Goal: Transaction & Acquisition: Purchase product/service

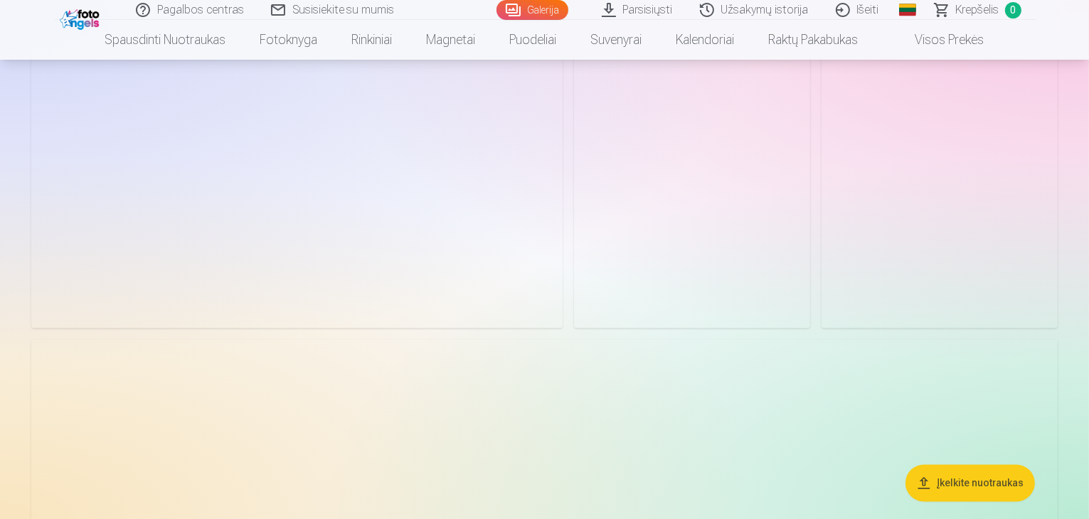
scroll to position [2780, 0]
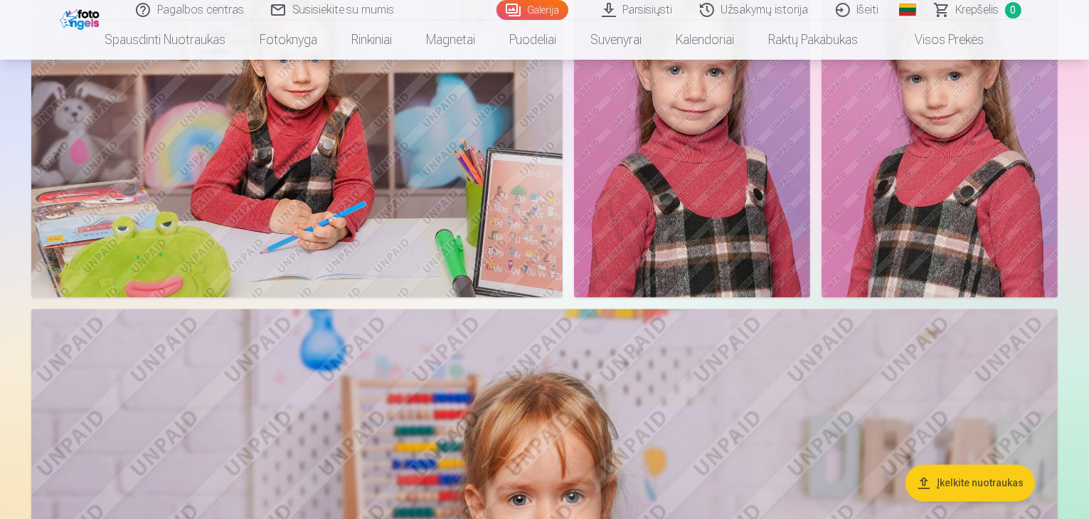
drag, startPoint x: 1088, startPoint y: 123, endPoint x: 1088, endPoint y: 115, distance: 7.8
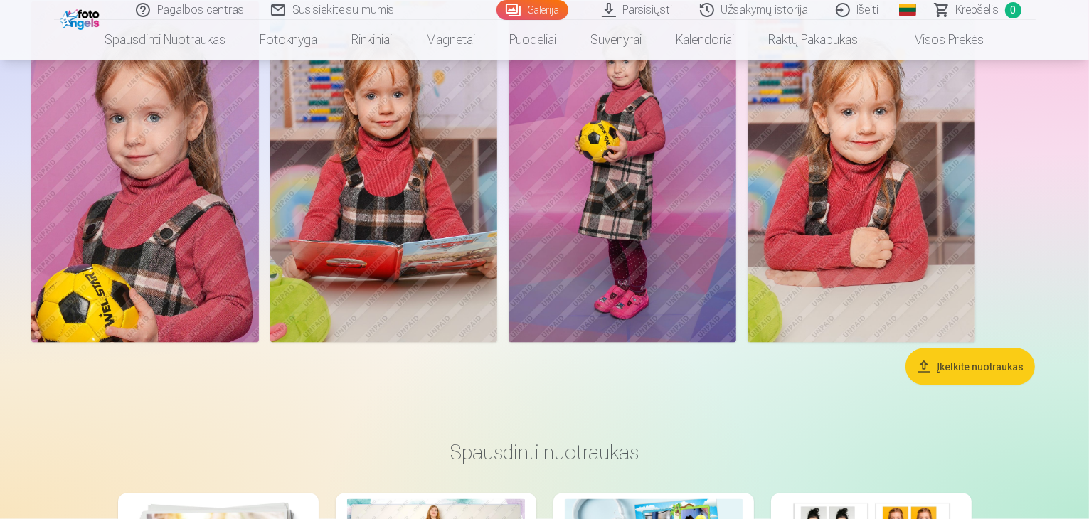
scroll to position [7596, 0]
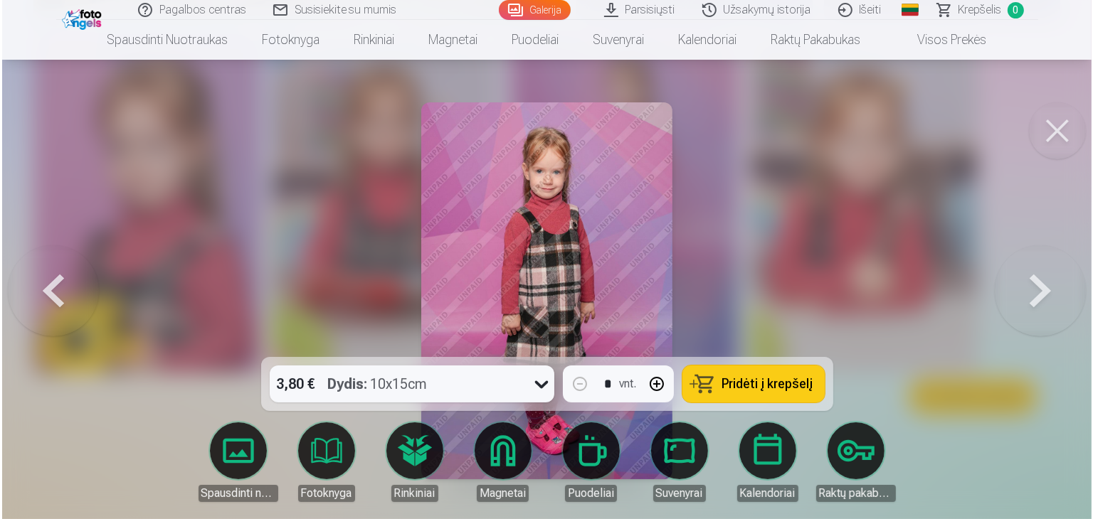
scroll to position [7618, 0]
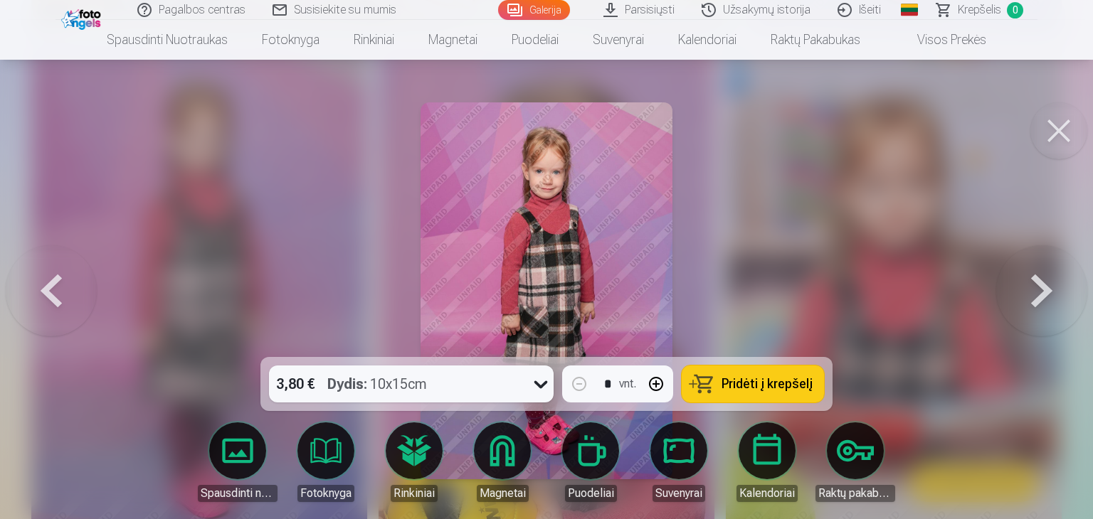
click at [535, 387] on icon at bounding box center [540, 384] width 23 height 23
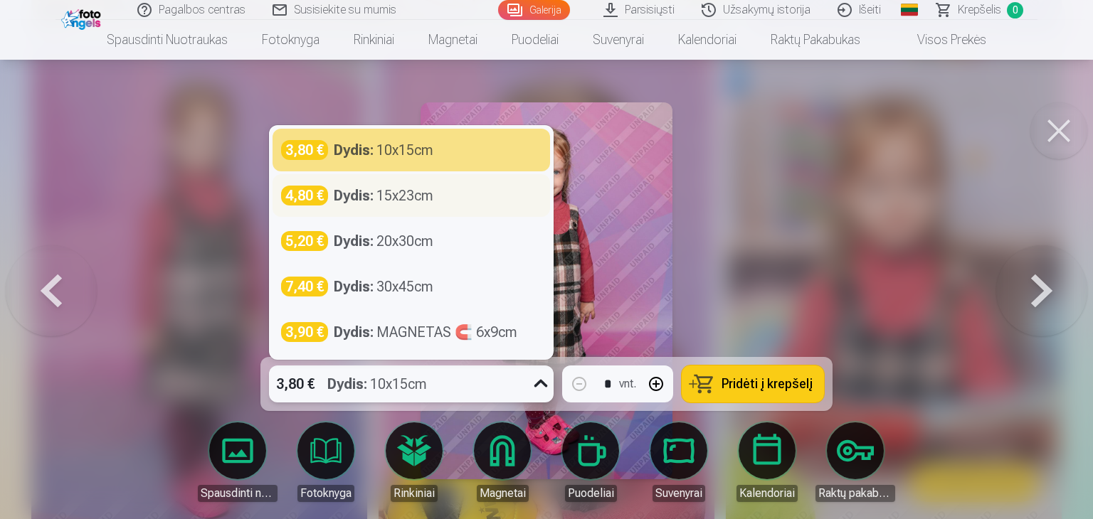
click at [416, 198] on div "Dydis : 15x23cm" at bounding box center [384, 196] width 100 height 20
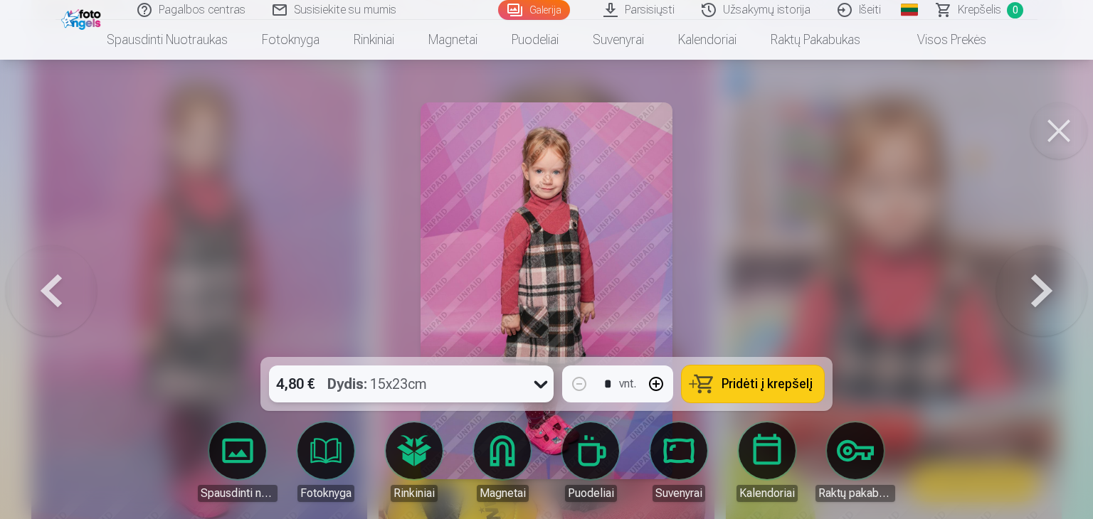
click at [615, 193] on img at bounding box center [545, 290] width 251 height 377
click at [541, 393] on icon at bounding box center [540, 384] width 23 height 23
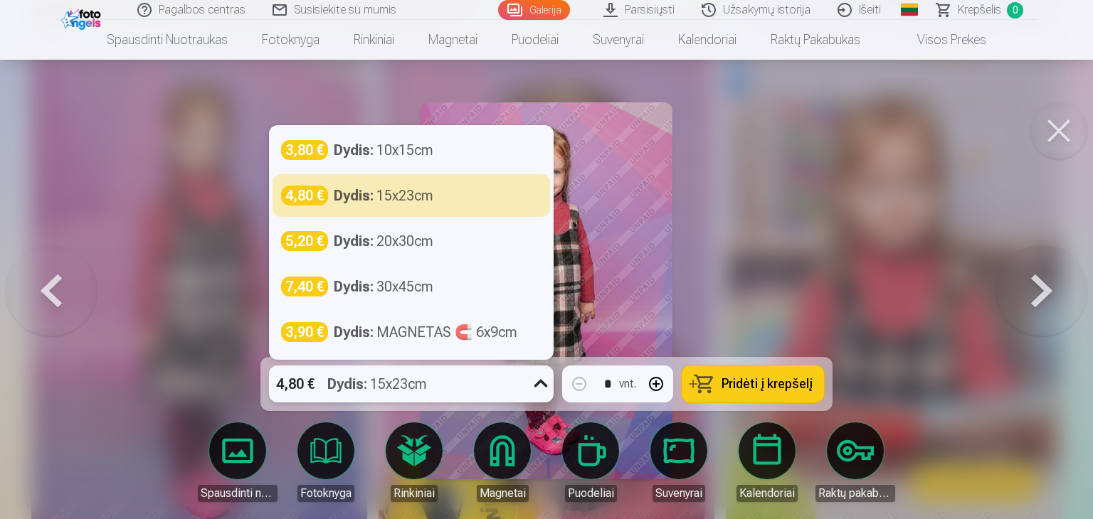
click at [1060, 127] on button at bounding box center [1058, 130] width 57 height 57
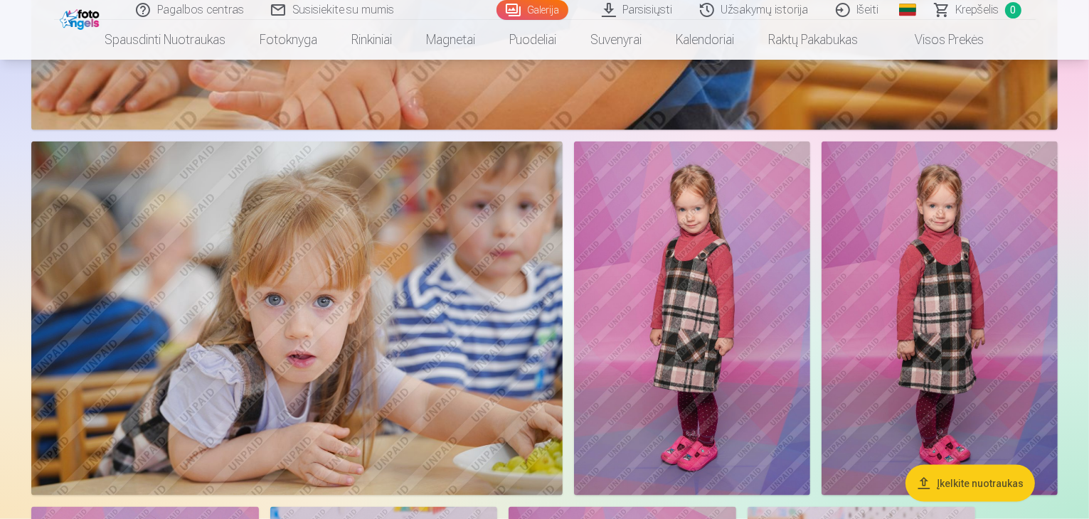
scroll to position [7076, 0]
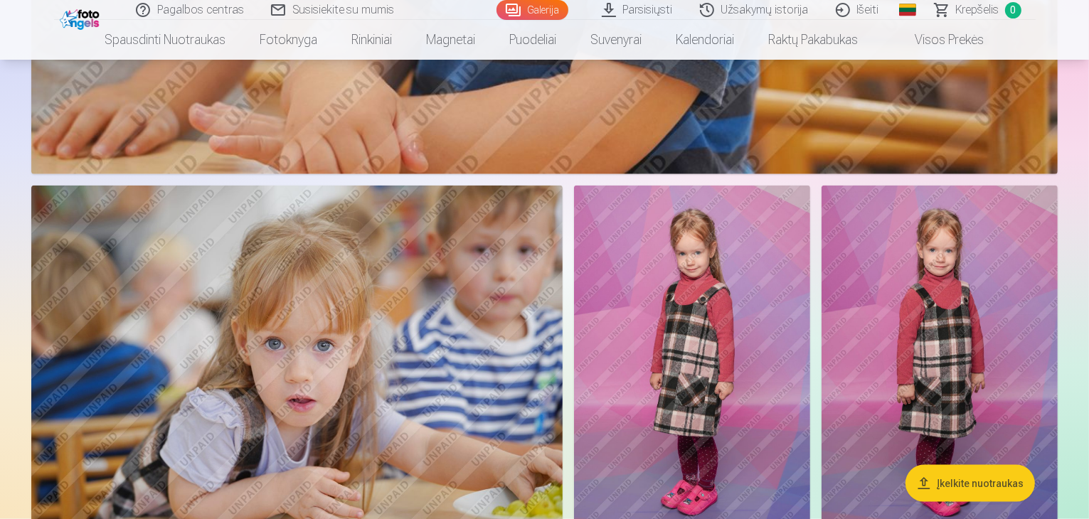
click at [810, 288] on img at bounding box center [692, 363] width 236 height 354
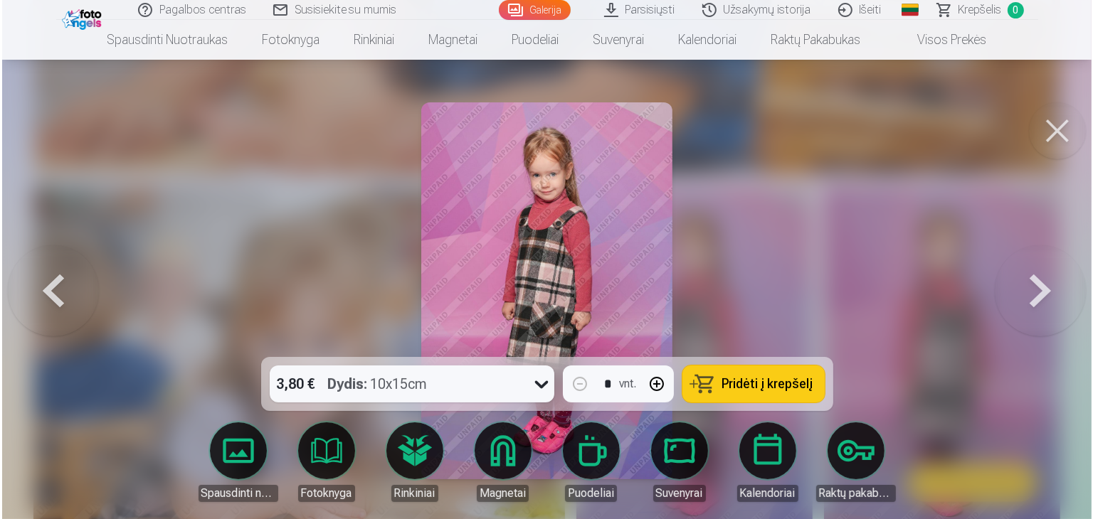
scroll to position [7096, 0]
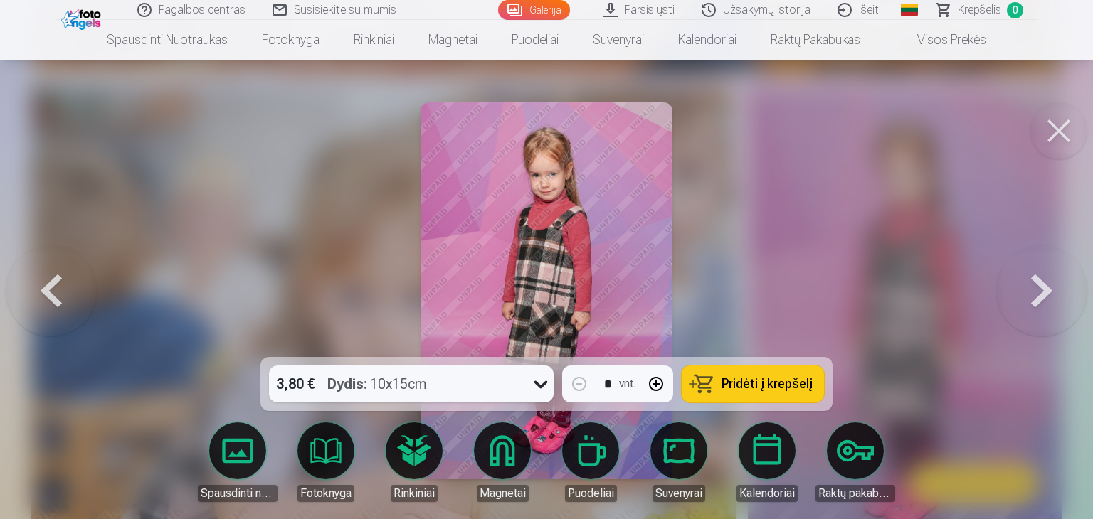
click at [534, 389] on icon at bounding box center [540, 384] width 23 height 23
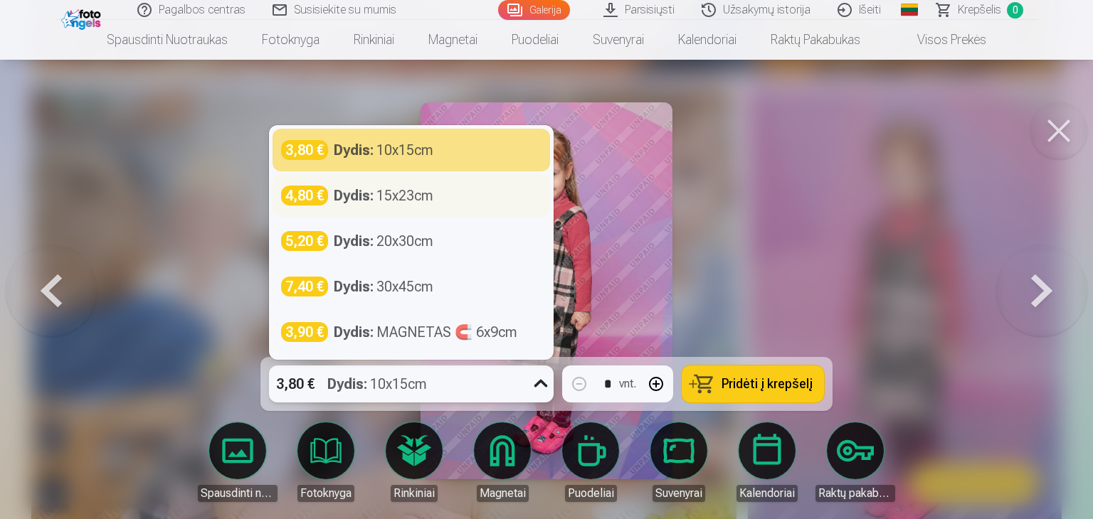
click at [407, 199] on div "Dydis : 15x23cm" at bounding box center [384, 196] width 100 height 20
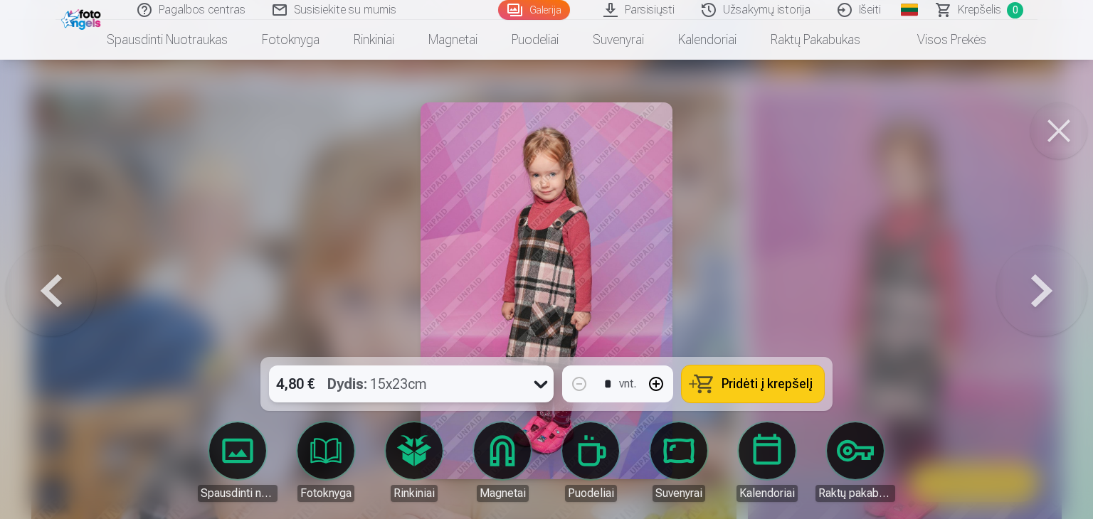
click at [770, 391] on span "Pridėti į krepšelį" at bounding box center [766, 384] width 91 height 13
click at [1059, 140] on button at bounding box center [1058, 130] width 57 height 57
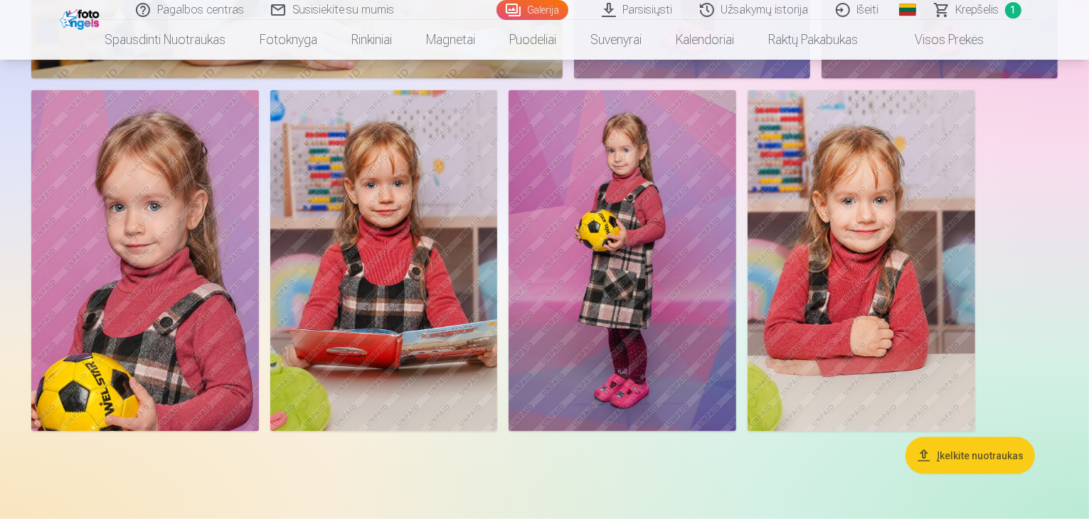
scroll to position [7626, 0]
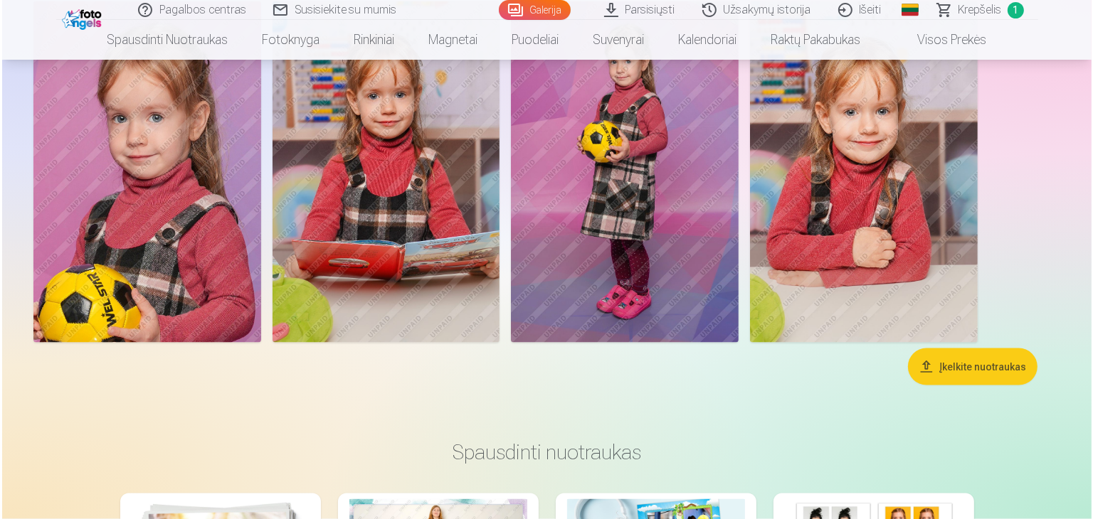
scroll to position [7648, 0]
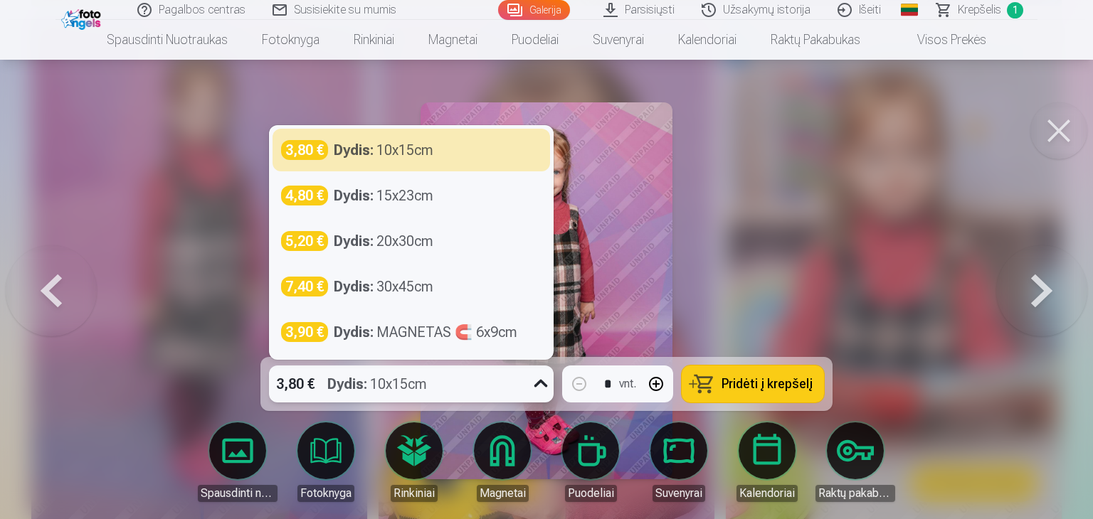
click at [540, 388] on icon at bounding box center [540, 384] width 23 height 23
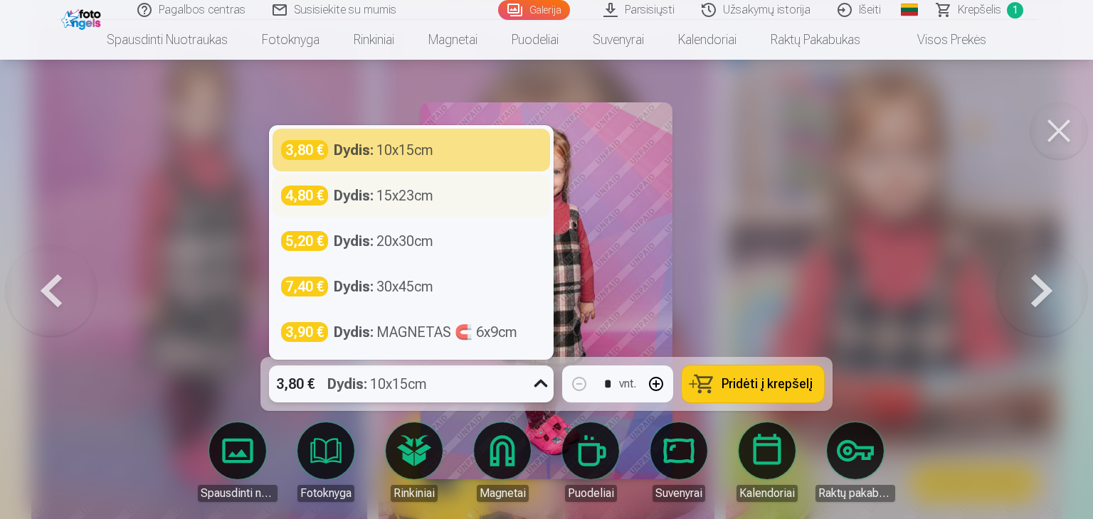
click at [415, 203] on div "Dydis : 15x23cm" at bounding box center [384, 196] width 100 height 20
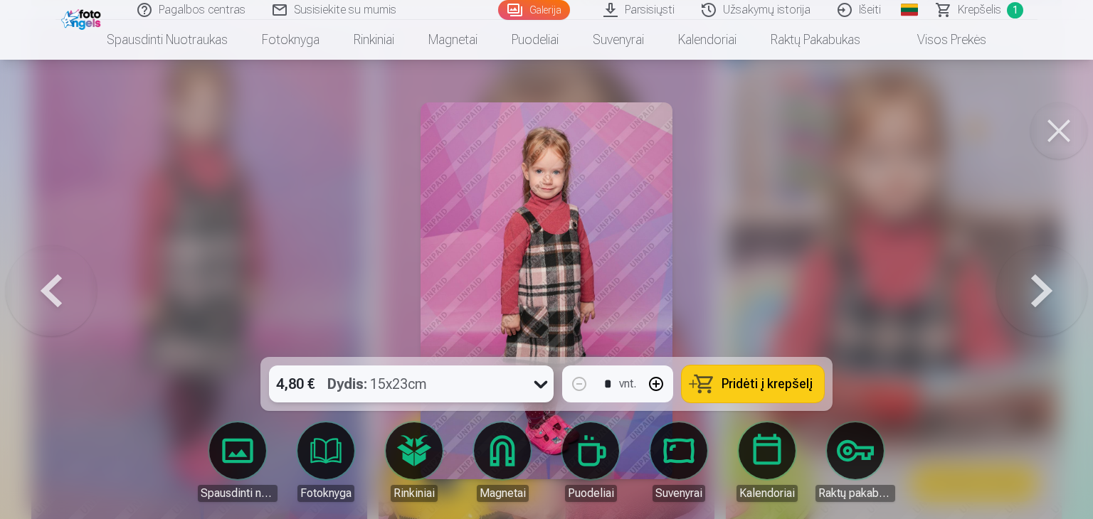
click at [534, 386] on icon at bounding box center [540, 384] width 23 height 23
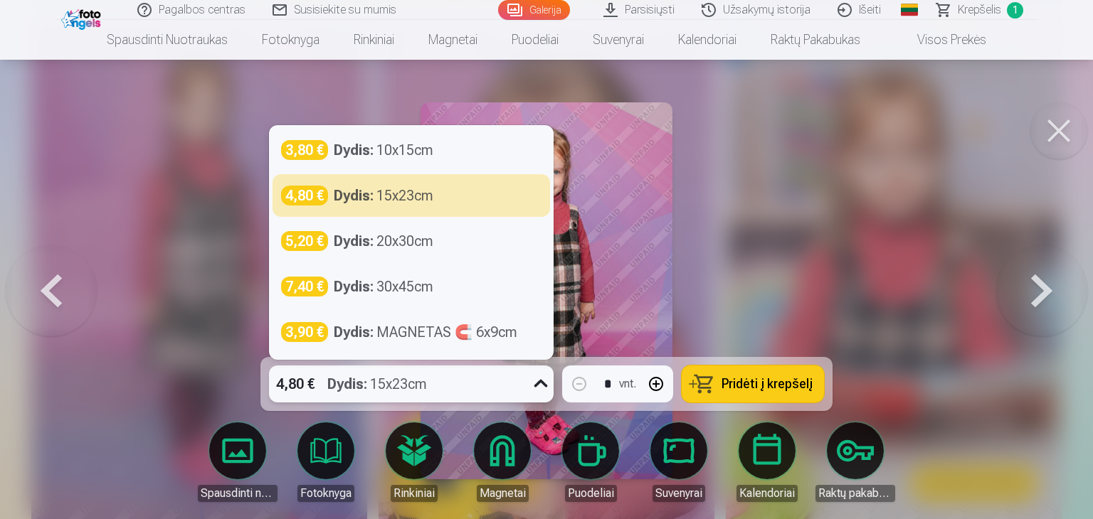
click at [534, 386] on icon at bounding box center [540, 384] width 23 height 23
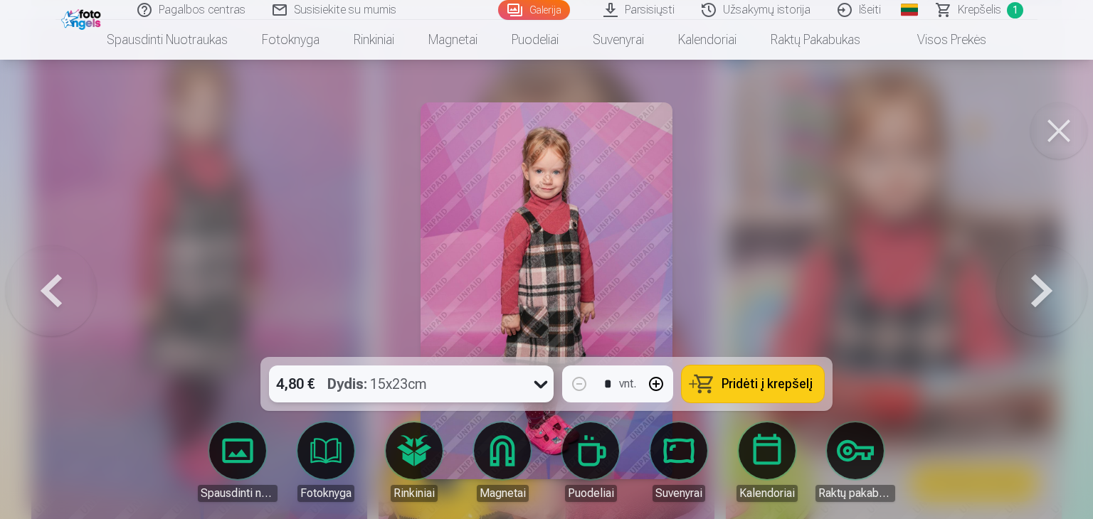
click at [790, 381] on span "Pridėti į krepšelį" at bounding box center [766, 384] width 91 height 13
click at [1054, 136] on button at bounding box center [1058, 130] width 57 height 57
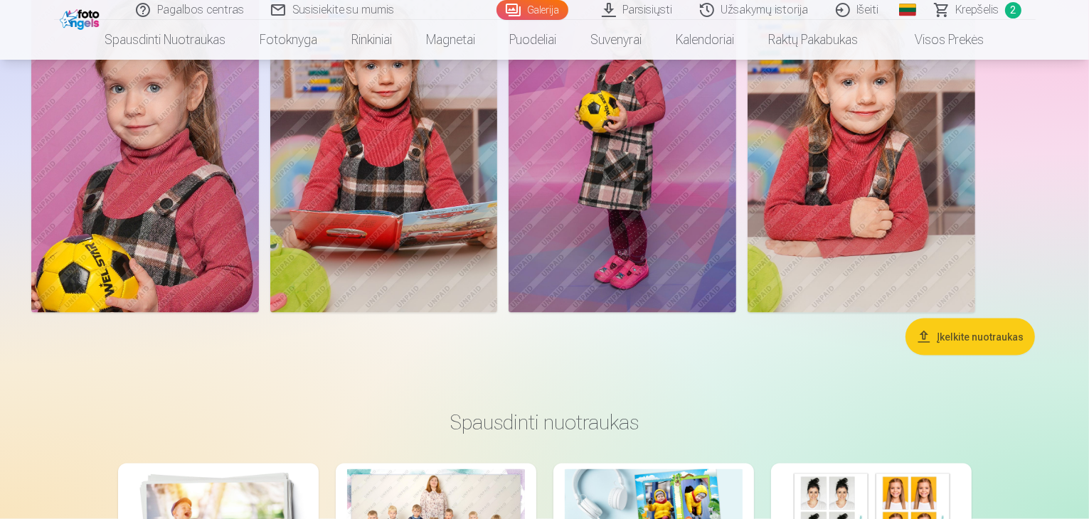
scroll to position [7626, 0]
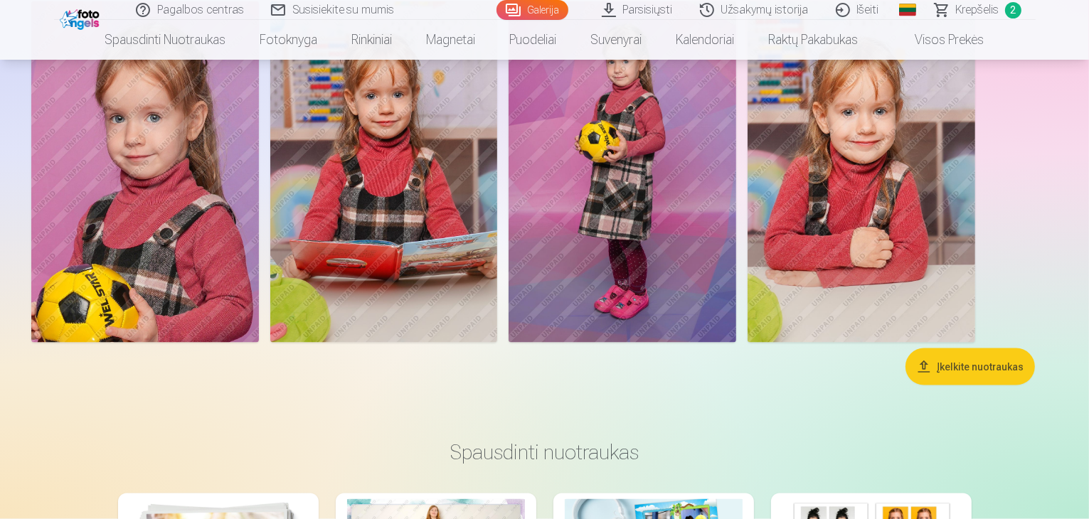
click at [498, 218] on img at bounding box center [384, 171] width 228 height 341
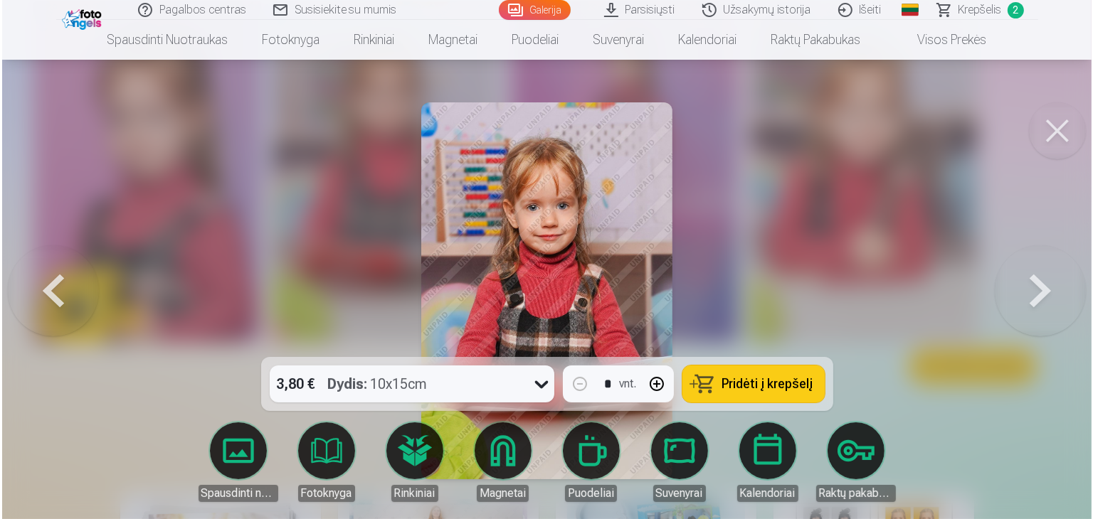
scroll to position [7648, 0]
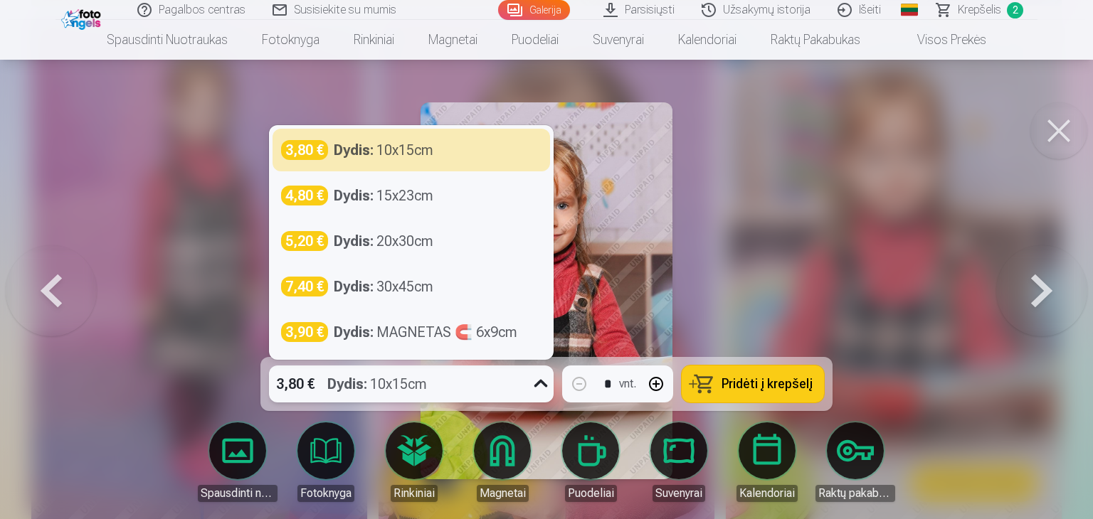
click at [543, 382] on icon at bounding box center [540, 384] width 23 height 23
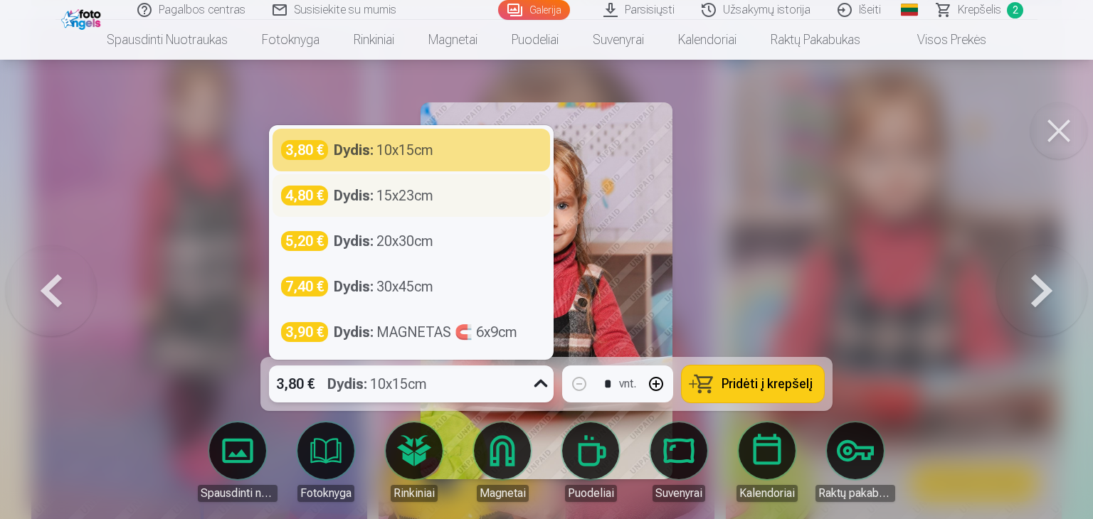
click at [428, 197] on div "Dydis : 15x23cm" at bounding box center [384, 196] width 100 height 20
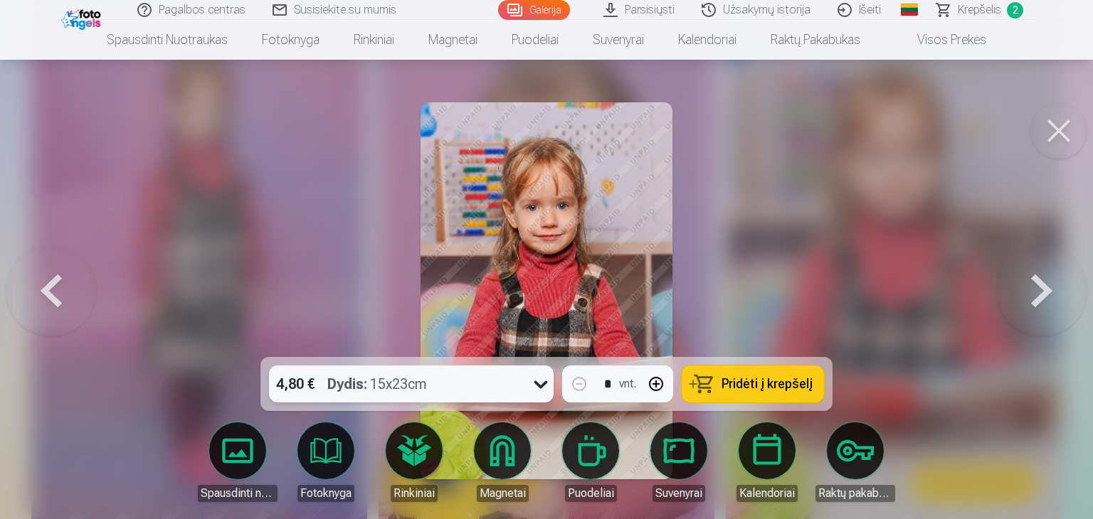
click at [748, 385] on span "Pridėti į krepšelį" at bounding box center [766, 384] width 91 height 13
click at [993, 12] on span "Krepšelis" at bounding box center [978, 9] width 43 height 17
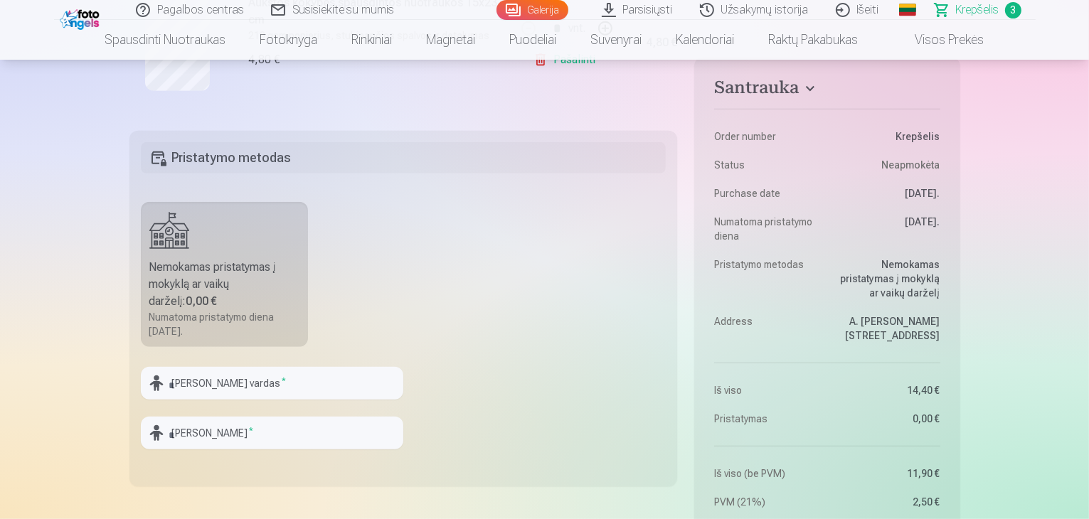
scroll to position [672, 0]
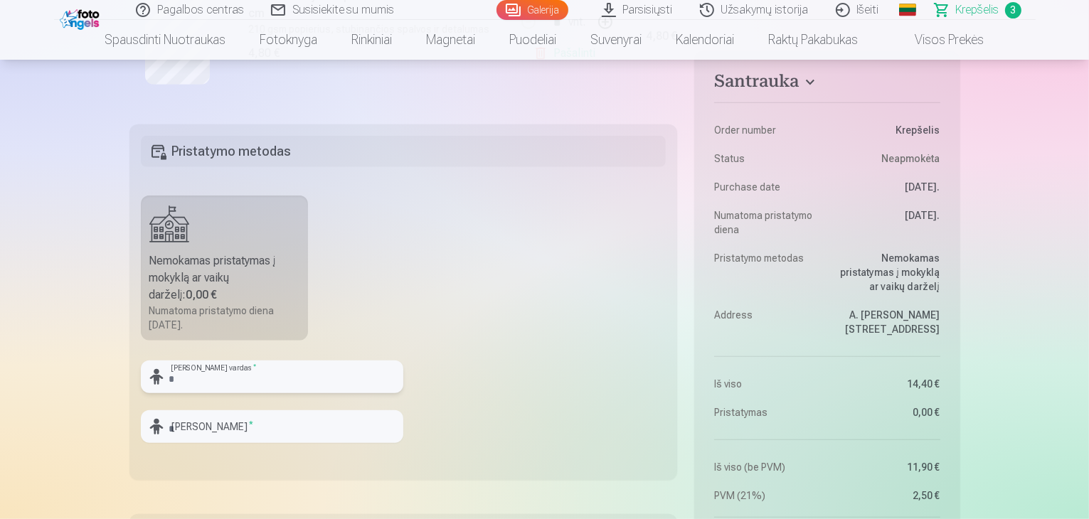
click at [228, 376] on input "text" at bounding box center [272, 377] width 262 height 33
type input "*******"
click at [243, 421] on input "text" at bounding box center [272, 426] width 262 height 33
type input "*********"
click at [536, 415] on fieldset "Pristatymo metodas Nemokamas pristatymas į mokyklą ar vaikų darželį : 0,00 € Nu…" at bounding box center [403, 302] width 548 height 356
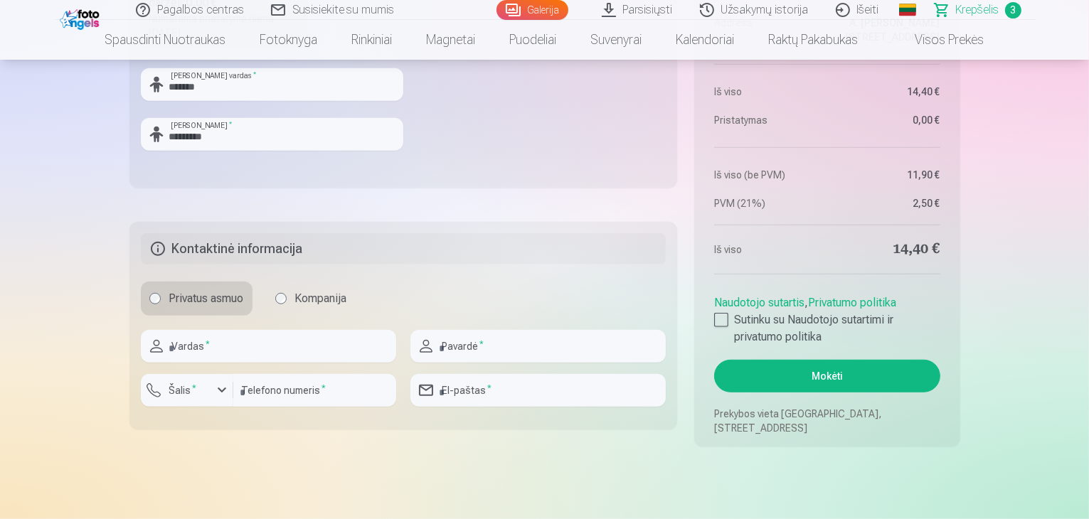
scroll to position [977, 0]
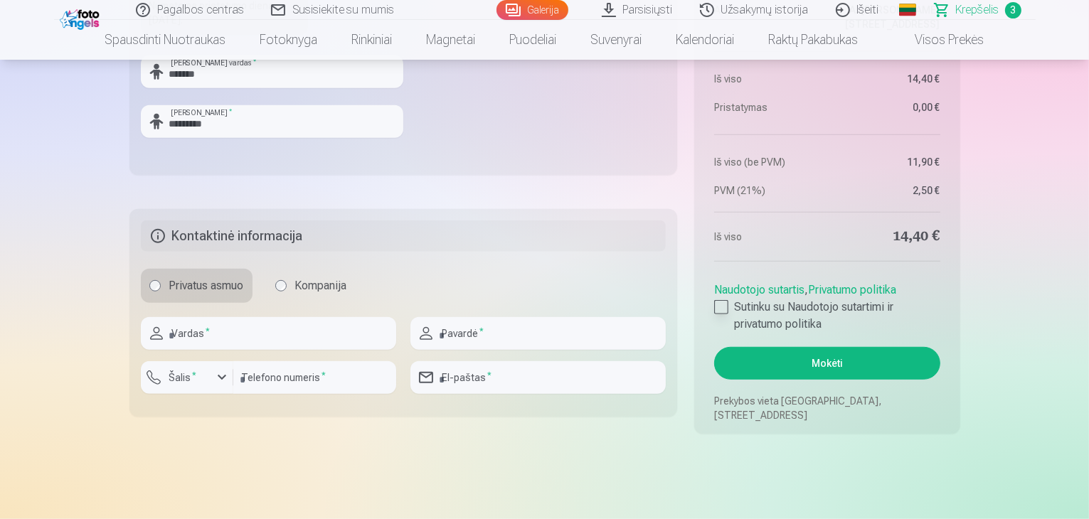
click at [723, 309] on div at bounding box center [721, 307] width 14 height 14
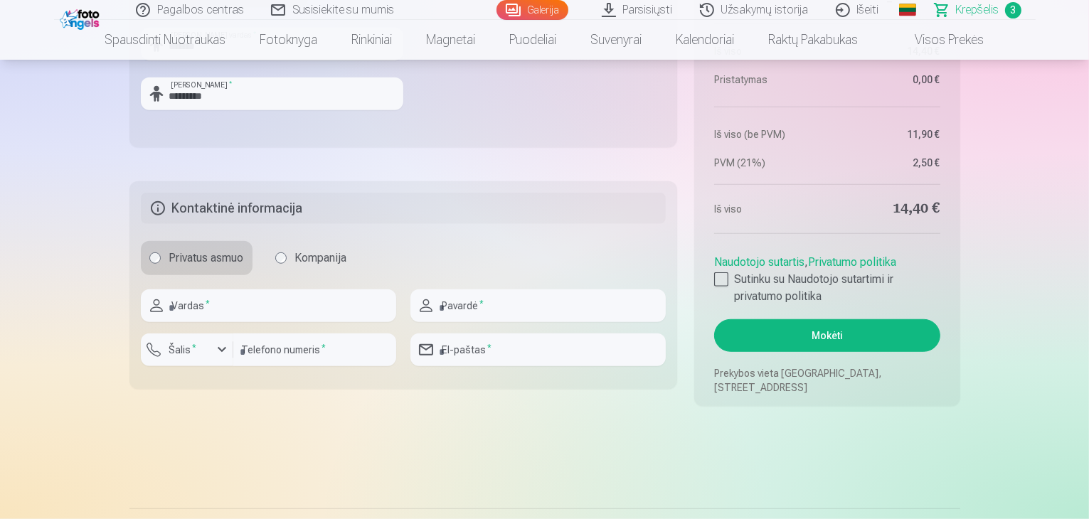
scroll to position [1011, 0]
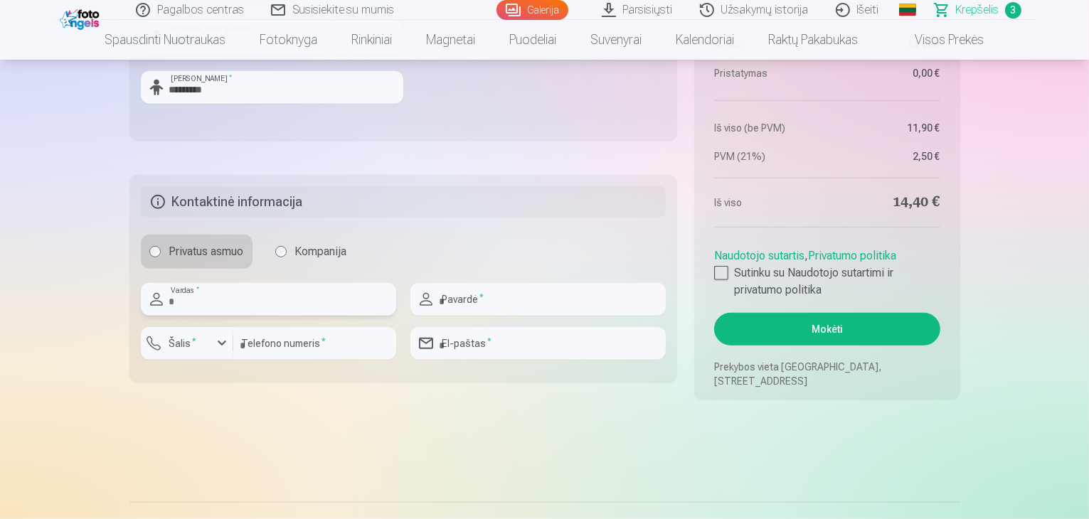
click at [270, 306] on input "text" at bounding box center [268, 299] width 255 height 33
type input "********"
click at [462, 291] on input "text" at bounding box center [537, 299] width 255 height 33
type input "********"
click at [279, 340] on input "number" at bounding box center [314, 343] width 163 height 33
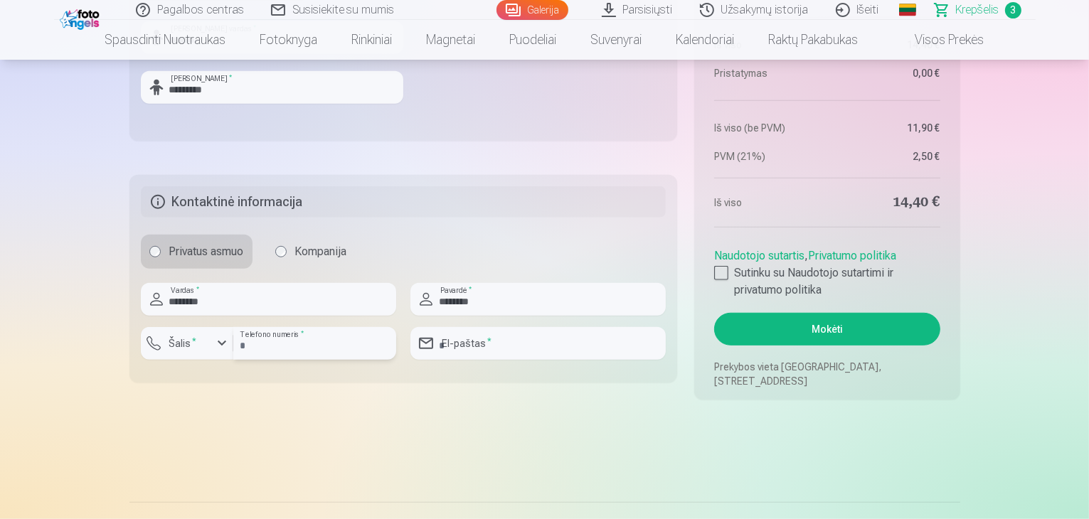
type input "**********"
click at [526, 341] on input "email" at bounding box center [537, 343] width 255 height 33
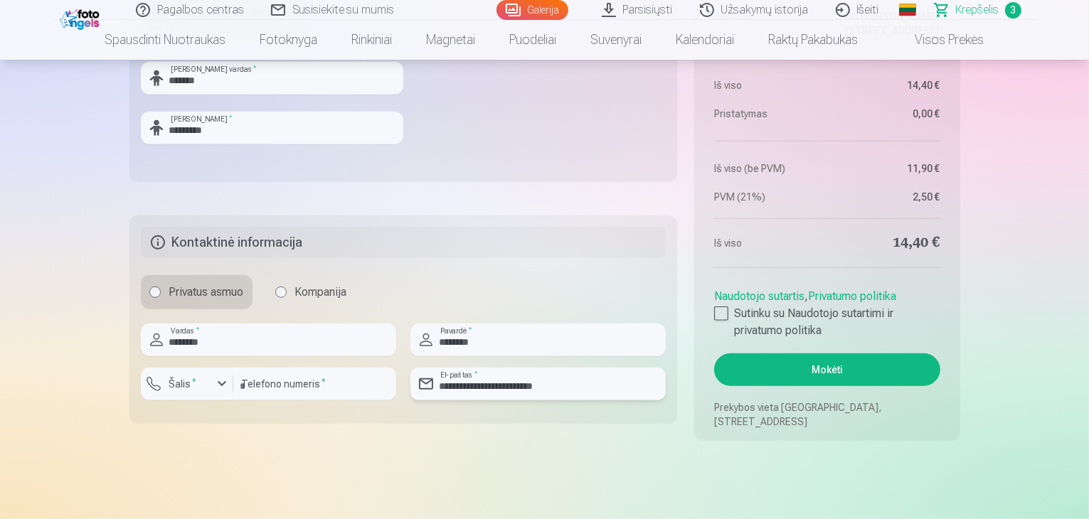
scroll to position [998, 0]
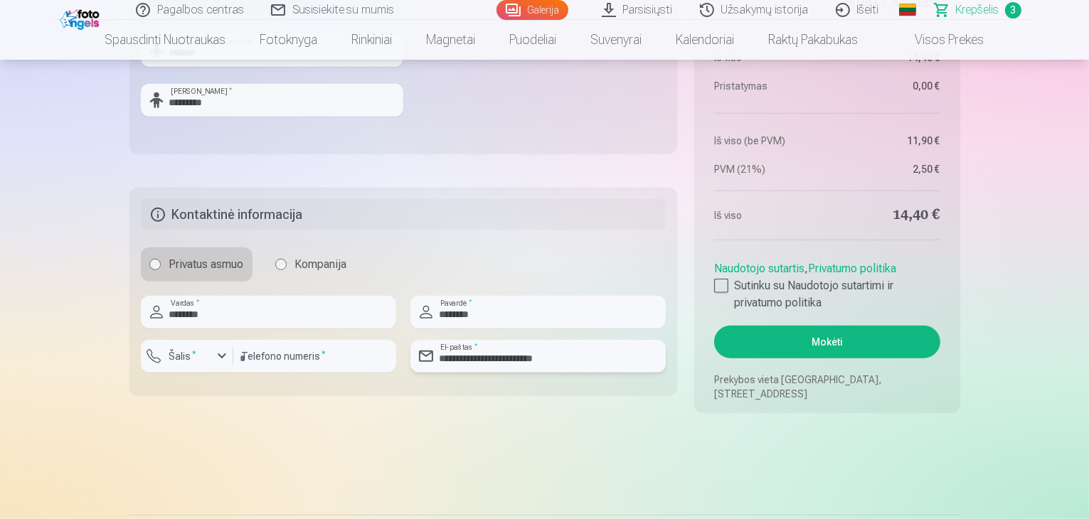
type input "**********"
click at [849, 348] on button "Mokėti" at bounding box center [826, 342] width 225 height 33
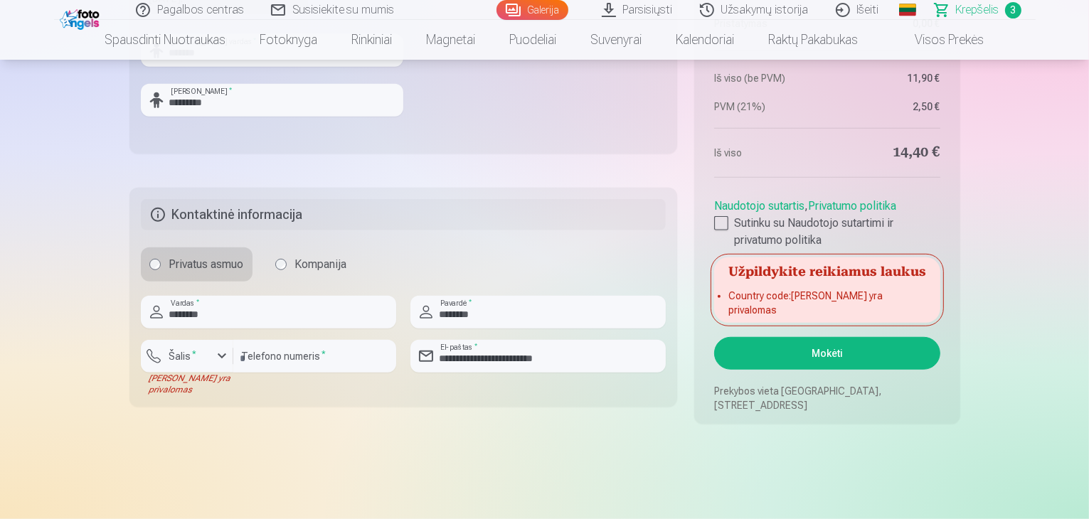
click at [217, 356] on div "button" at bounding box center [221, 356] width 17 height 17
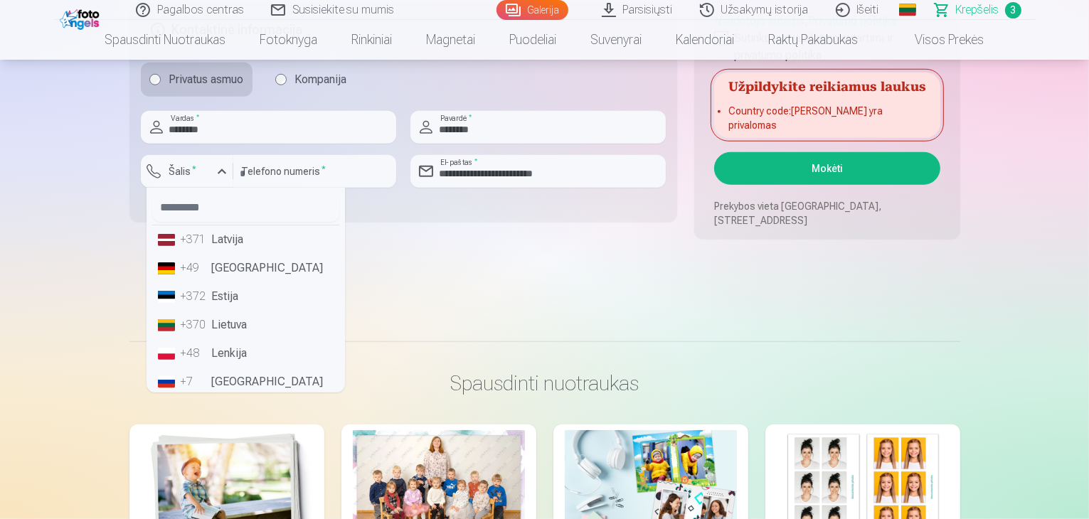
scroll to position [1211, 0]
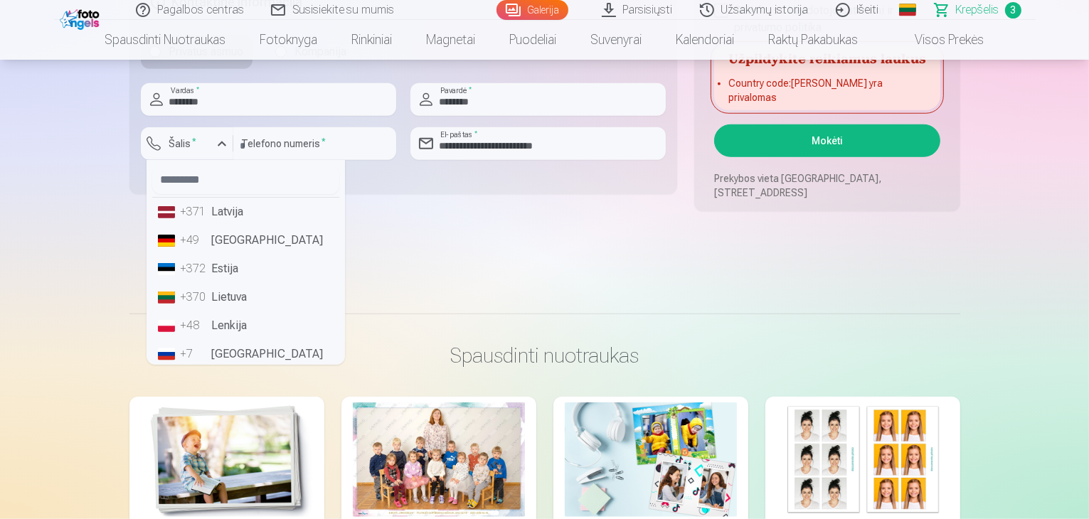
click at [202, 298] on div "+370" at bounding box center [195, 297] width 28 height 17
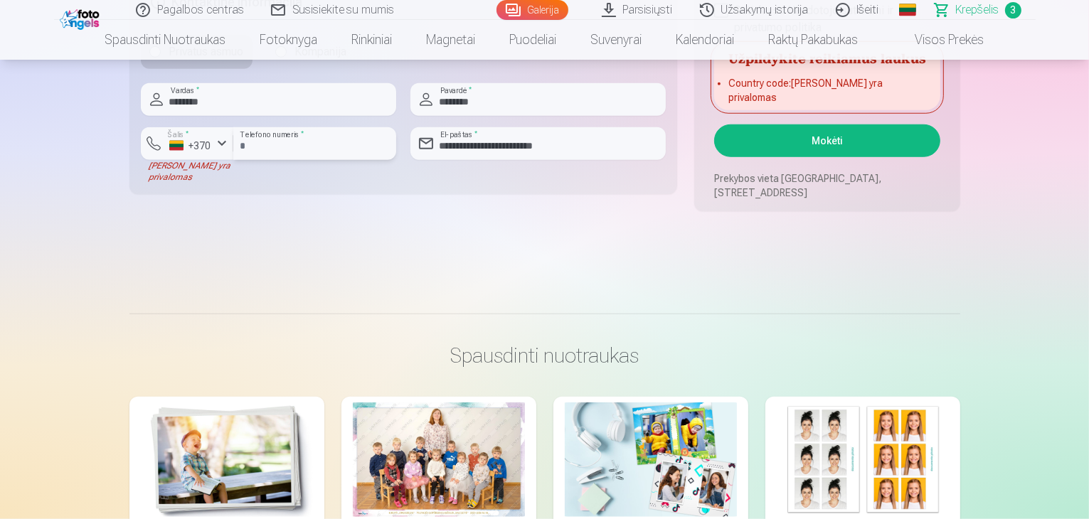
click at [262, 144] on input "**********" at bounding box center [314, 143] width 163 height 33
type input "********"
click at [312, 169] on div at bounding box center [314, 165] width 163 height 11
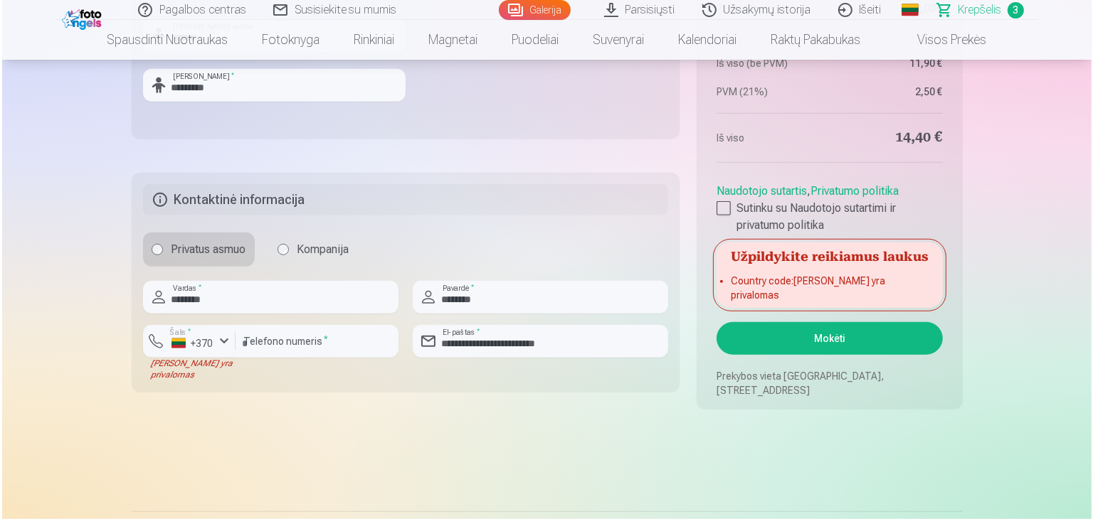
scroll to position [1006, 0]
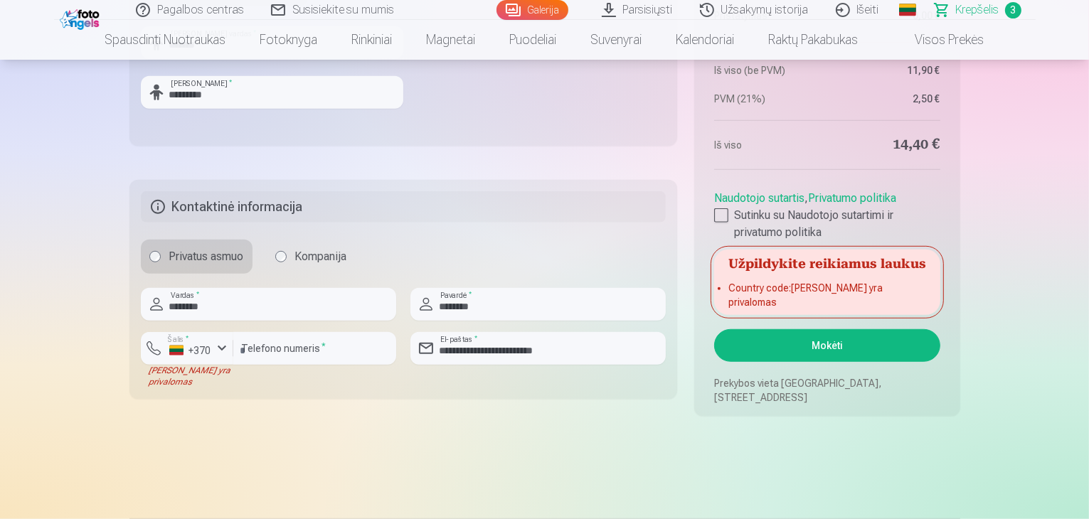
click at [816, 341] on button "Mokėti" at bounding box center [826, 345] width 225 height 33
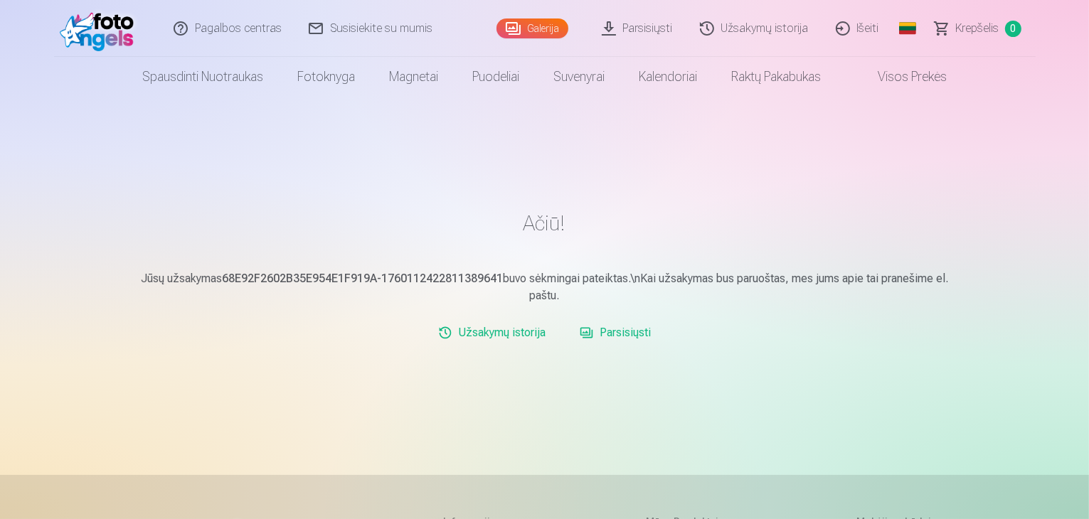
click at [671, 32] on link "Parsisiųsti" at bounding box center [638, 28] width 98 height 57
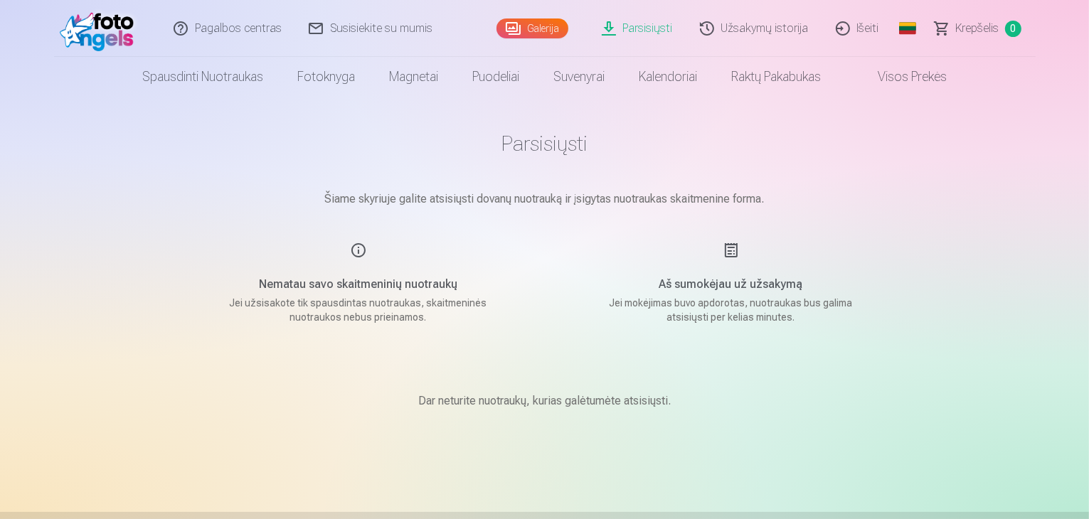
click at [538, 26] on link "Galerija" at bounding box center [533, 28] width 72 height 20
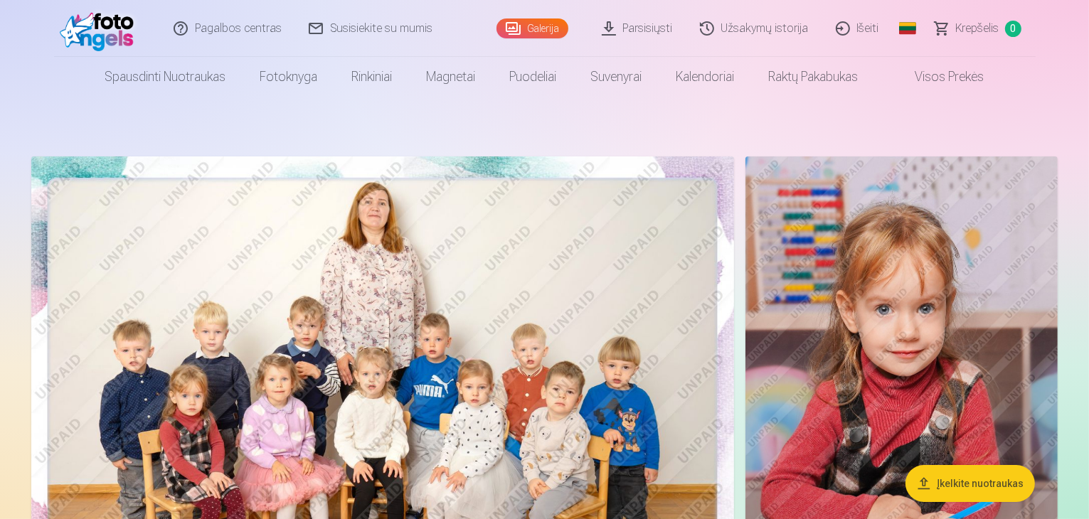
click at [649, 28] on link "Parsisiųsti" at bounding box center [638, 28] width 98 height 57
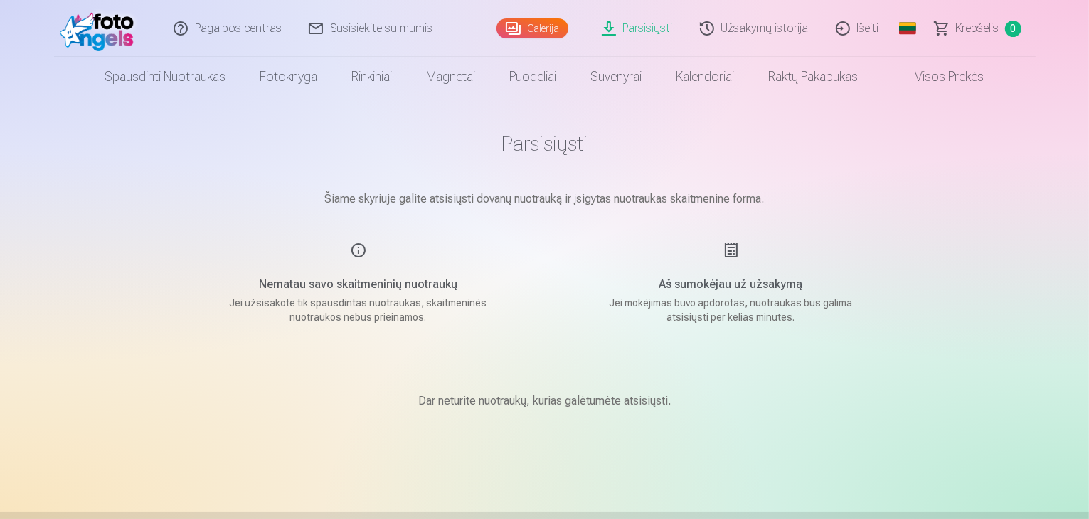
click at [534, 26] on link "Galerija" at bounding box center [533, 28] width 72 height 20
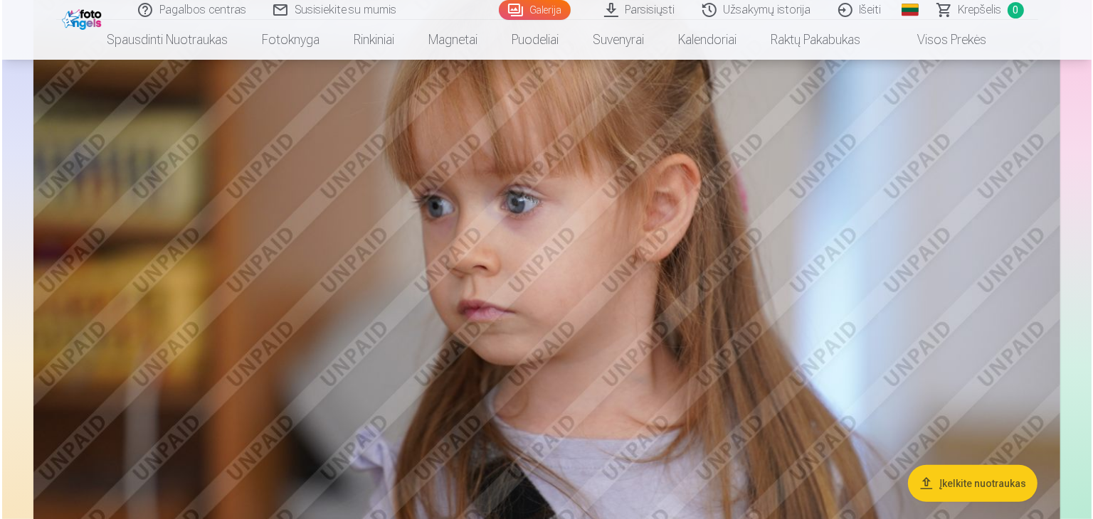
scroll to position [713, 0]
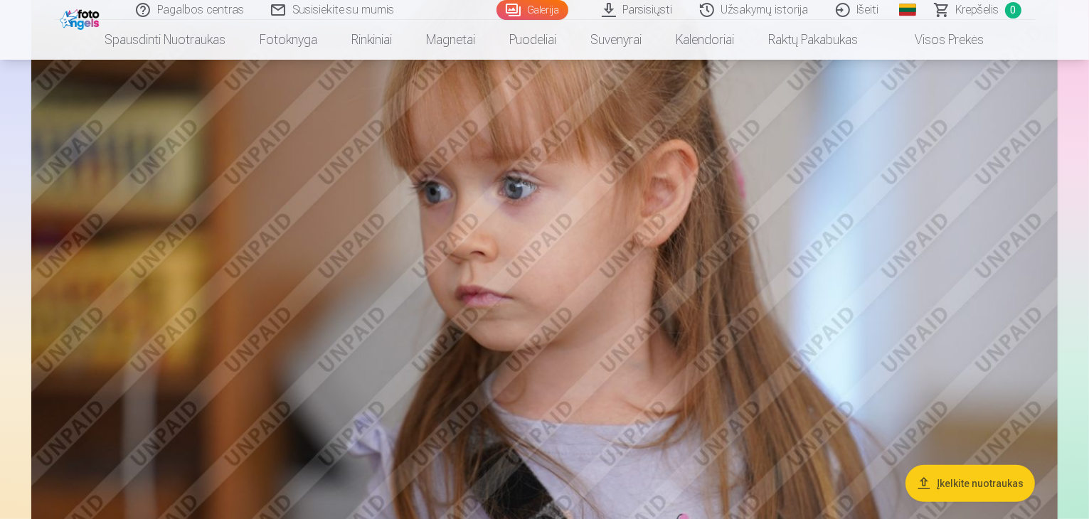
click at [611, 247] on img at bounding box center [544, 266] width 1026 height 684
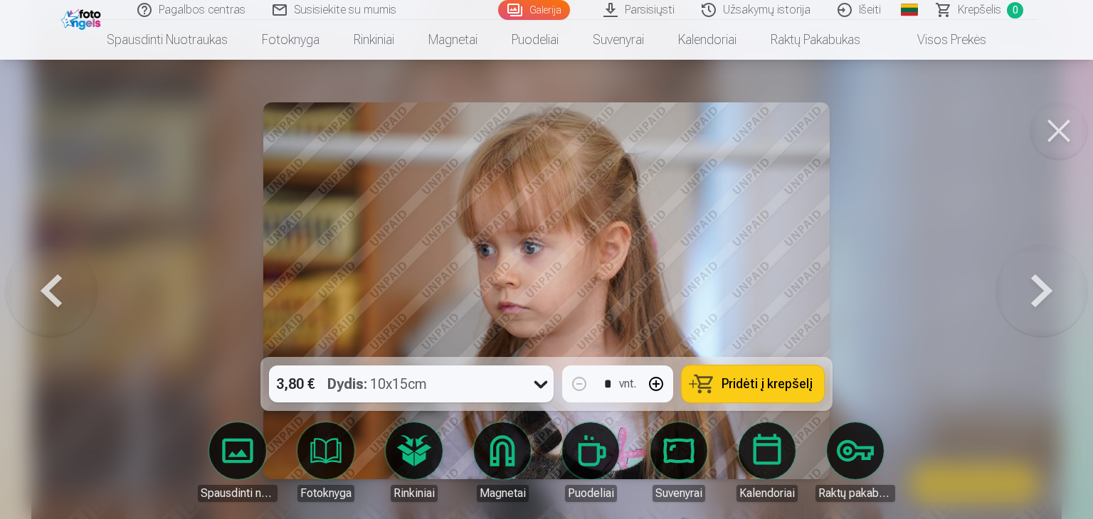
click at [1050, 129] on button at bounding box center [1058, 130] width 57 height 57
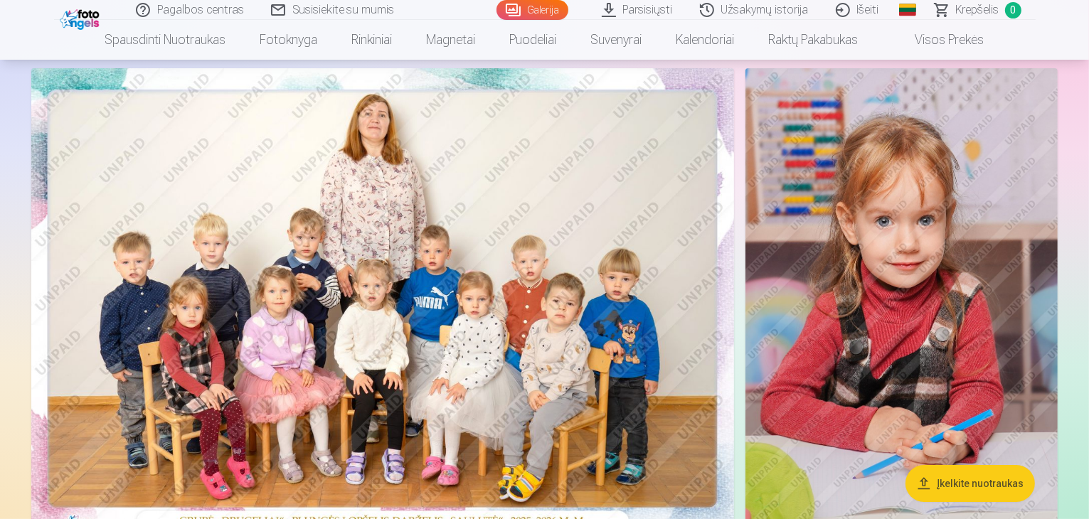
scroll to position [60, 0]
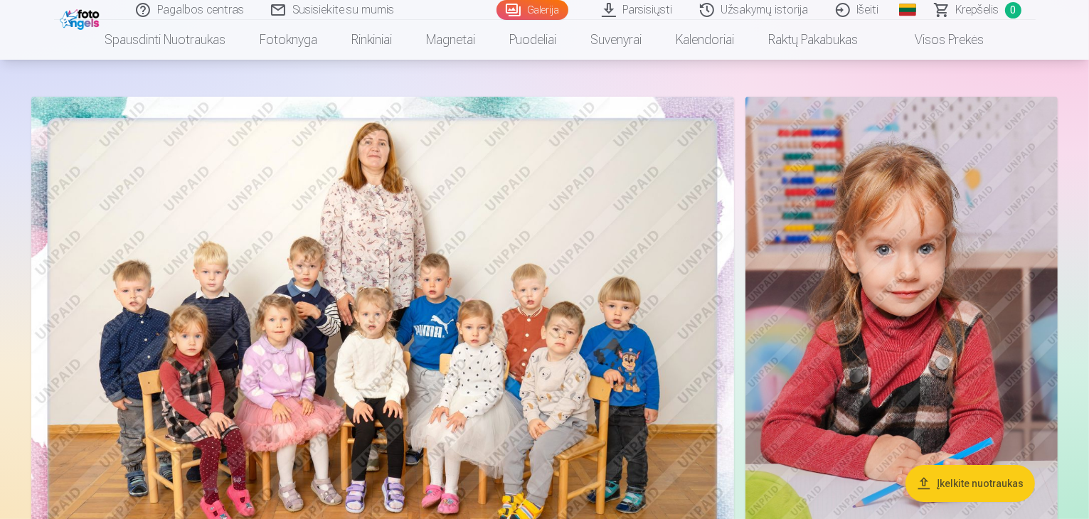
click at [871, 11] on link "Išeiti" at bounding box center [858, 10] width 70 height 20
